Goal: Information Seeking & Learning: Learn about a topic

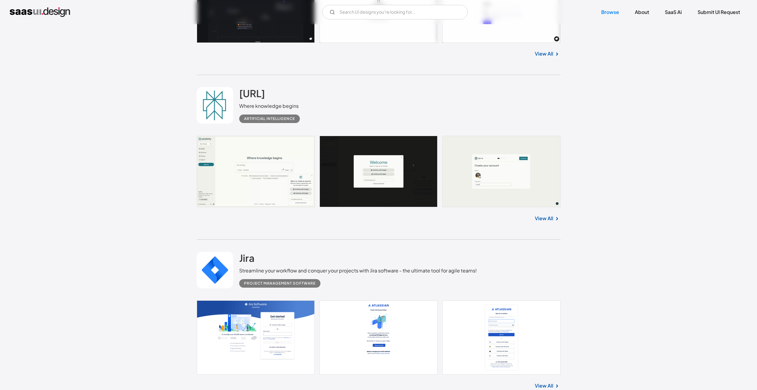
scroll to position [11770, 0]
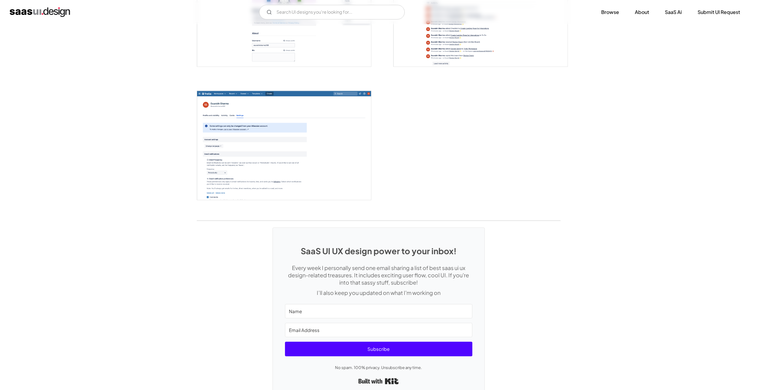
scroll to position [1547, 0]
